Goal: Task Accomplishment & Management: Manage account settings

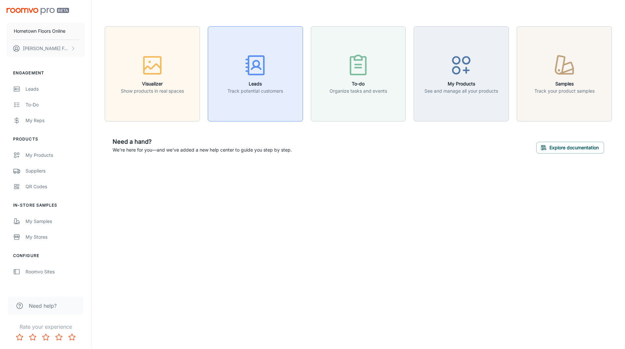
click at [258, 78] on div "button" at bounding box center [255, 66] width 56 height 27
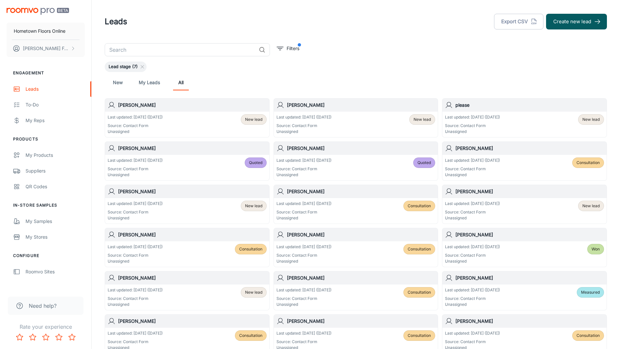
click at [255, 123] on div "New lead" at bounding box center [254, 119] width 26 height 10
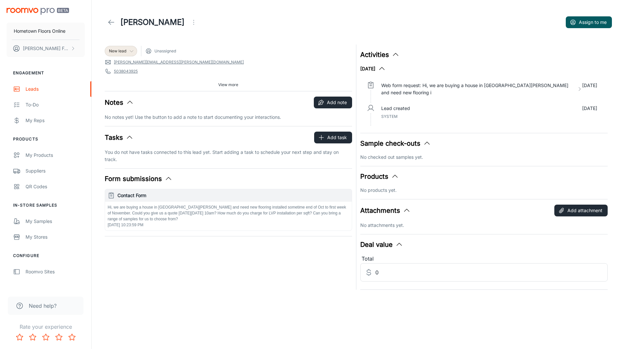
click at [130, 52] on icon at bounding box center [131, 50] width 5 height 5
click at [135, 77] on li "Follow-up" at bounding box center [128, 77] width 46 height 12
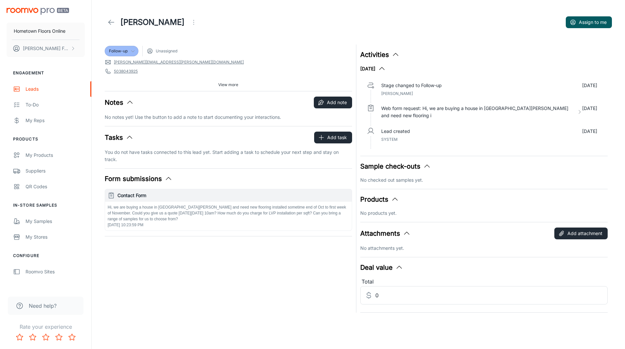
click at [130, 51] on div "Follow-up" at bounding box center [121, 51] width 25 height 6
click at [130, 51] on div at bounding box center [312, 174] width 625 height 349
